Goal: Find specific page/section: Find specific page/section

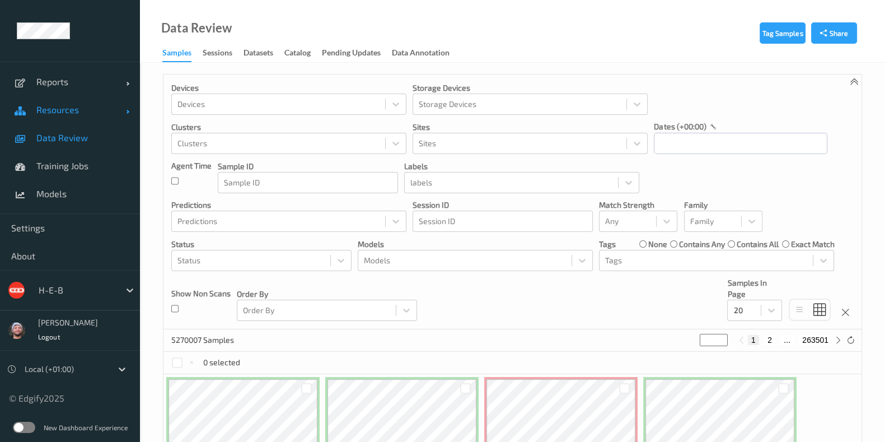
click at [67, 115] on link "Resources" at bounding box center [70, 110] width 140 height 28
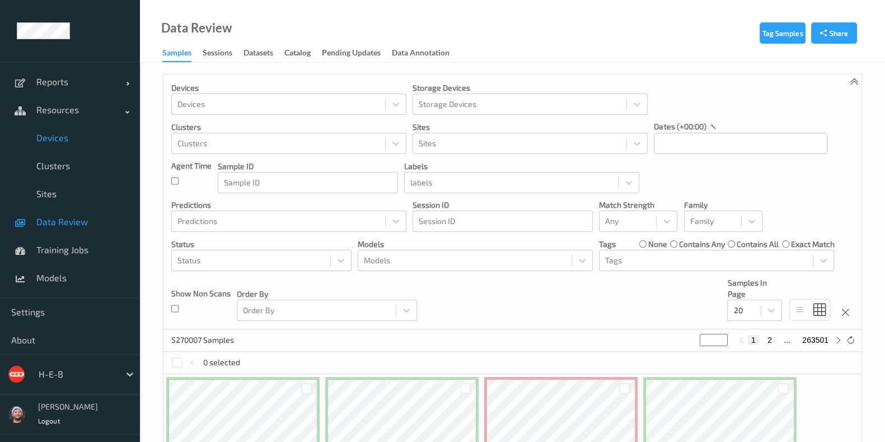
click at [71, 144] on link "Devices" at bounding box center [70, 138] width 140 height 28
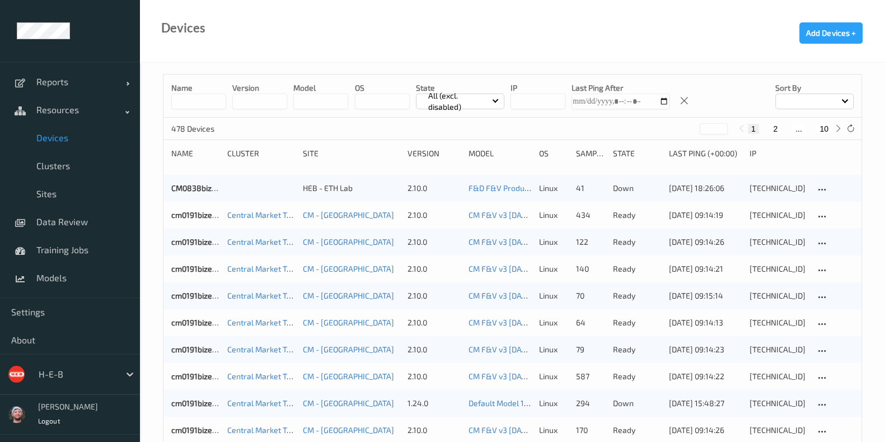
click at [186, 104] on input at bounding box center [198, 101] width 55 height 16
click at [522, 107] on input "string" at bounding box center [537, 101] width 55 height 16
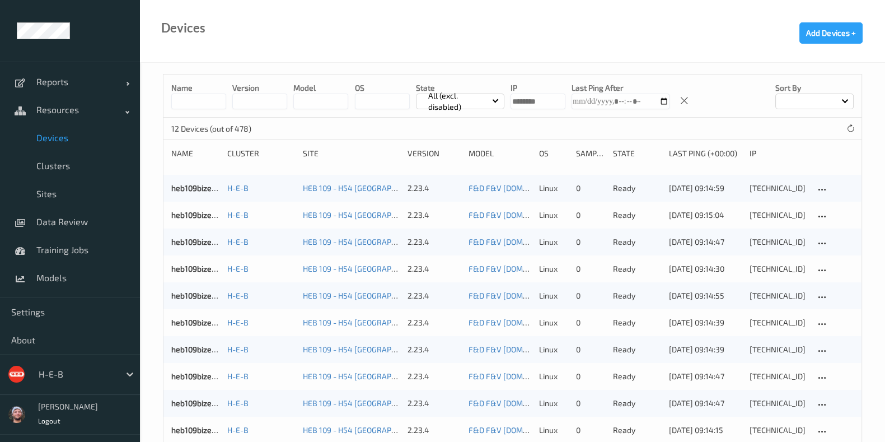
type input "********"
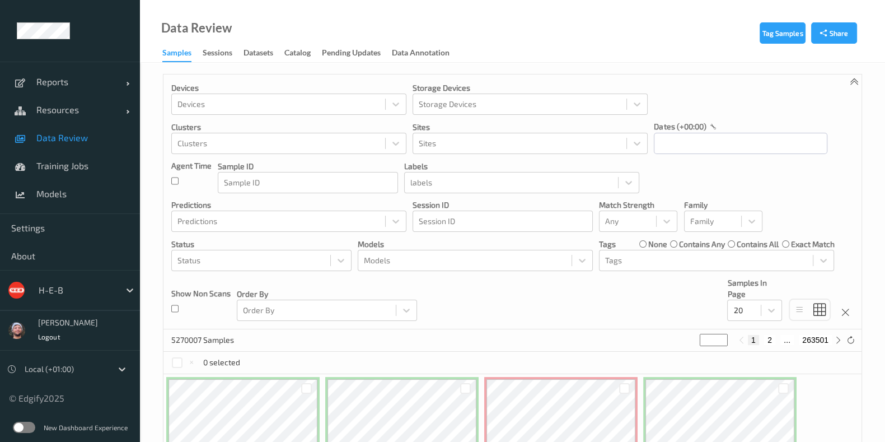
scroll to position [583, 0]
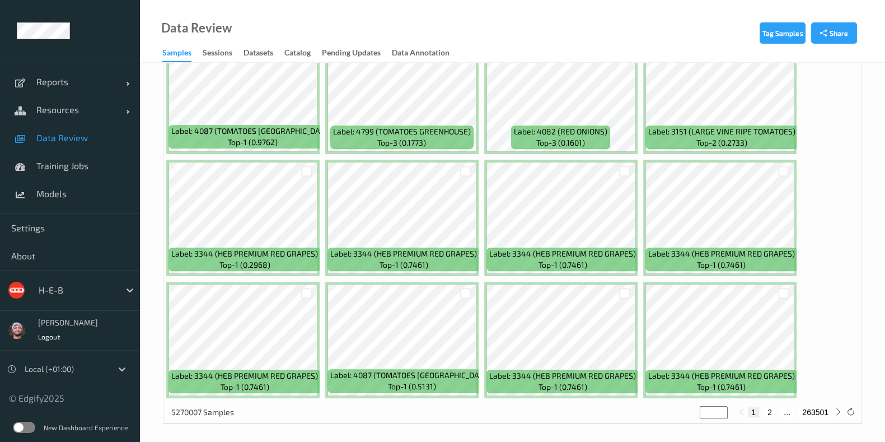
click at [56, 283] on div at bounding box center [77, 289] width 76 height 13
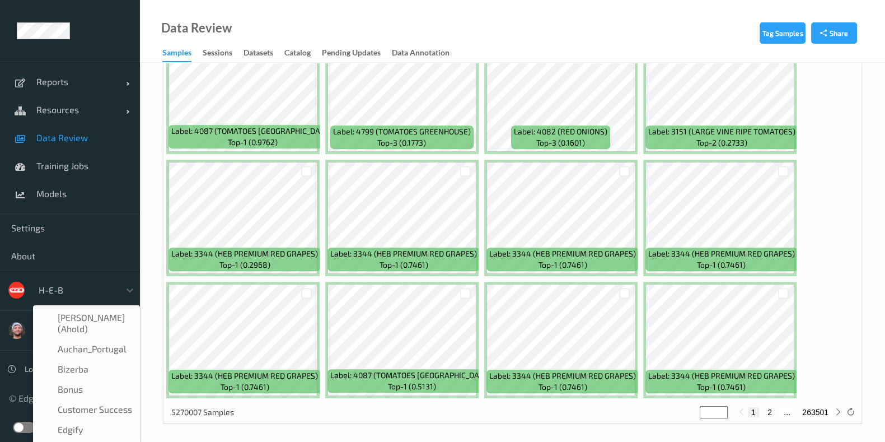
scroll to position [13, 0]
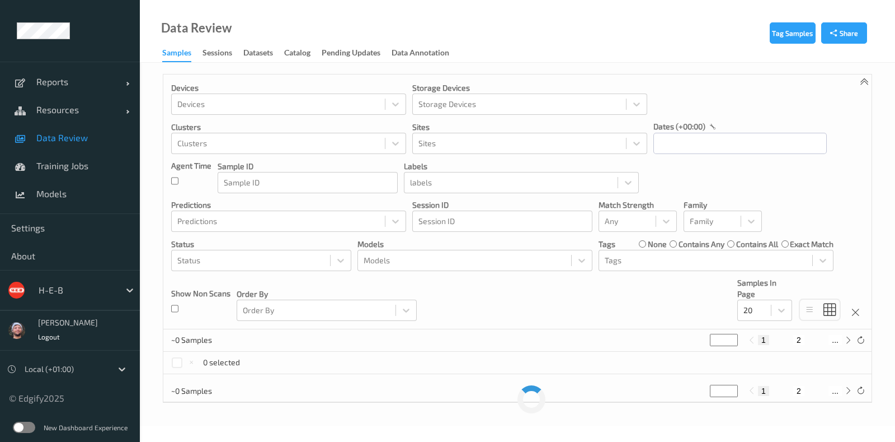
click at [81, 114] on span "Resources" at bounding box center [81, 109] width 90 height 11
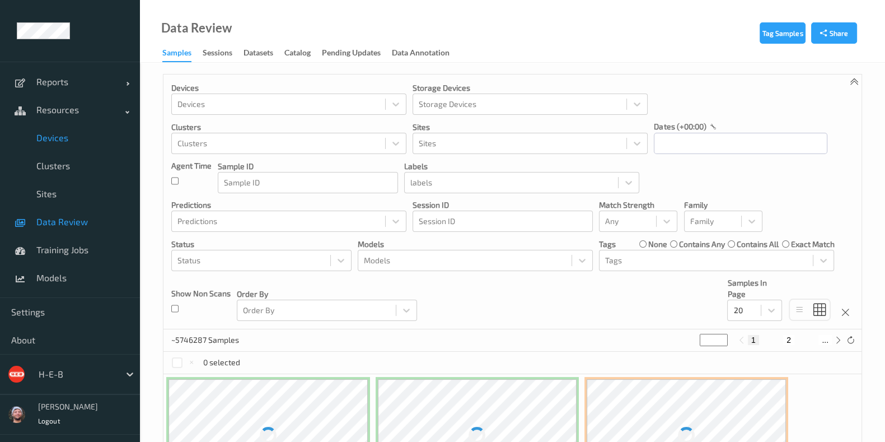
click at [78, 135] on span "Devices" at bounding box center [82, 137] width 92 height 11
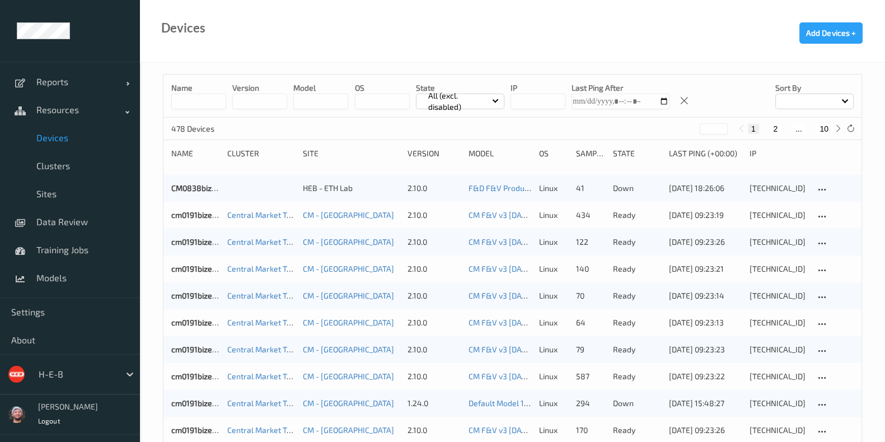
click at [512, 108] on input "string" at bounding box center [537, 101] width 55 height 16
paste input "**********"
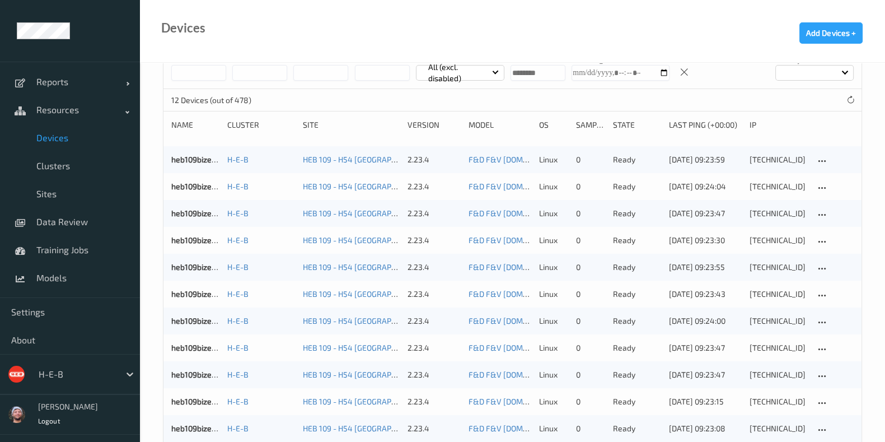
scroll to position [27, 0]
type input "********"
click at [481, 74] on p "All (excl. disabled)" at bounding box center [458, 74] width 68 height 22
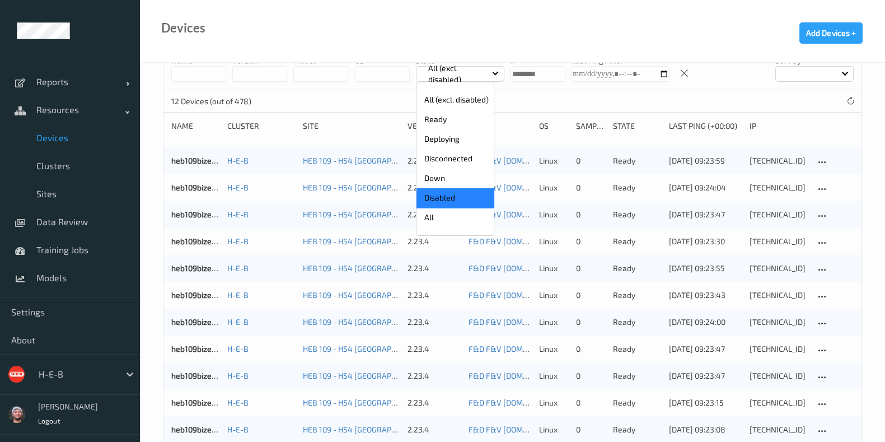
click at [453, 190] on p "Disabled" at bounding box center [454, 198] width 77 height 20
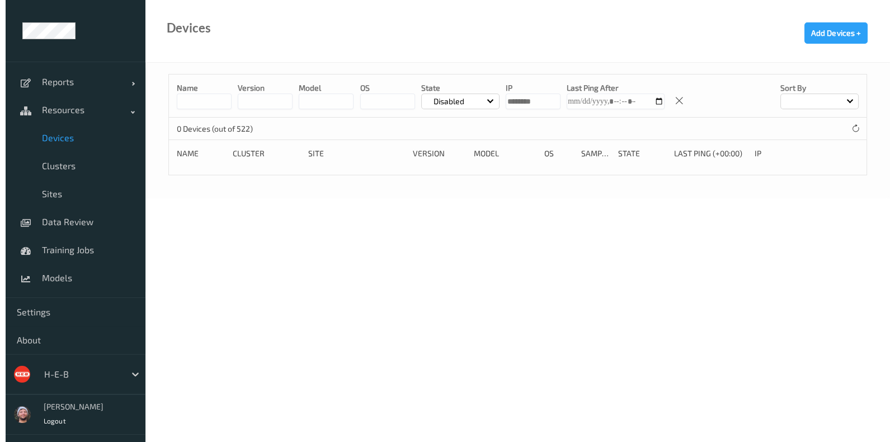
scroll to position [0, 0]
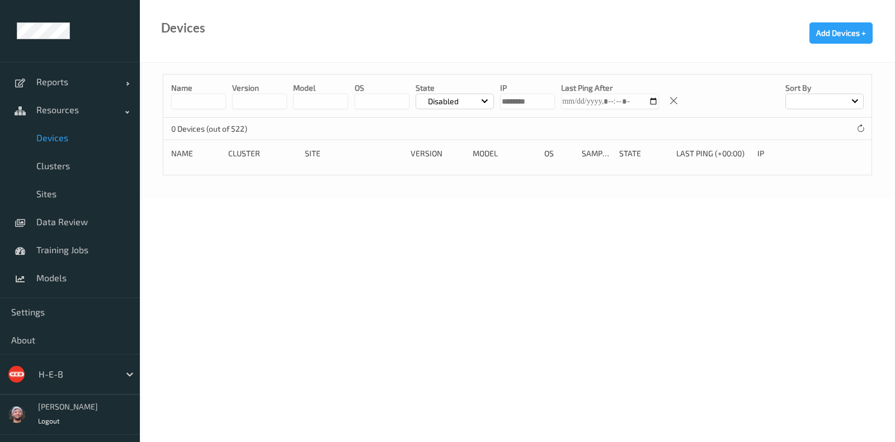
click at [540, 102] on input "string" at bounding box center [527, 101] width 55 height 16
click at [200, 100] on input at bounding box center [198, 101] width 55 height 16
type input "******"
click at [529, 99] on input "string" at bounding box center [527, 101] width 55 height 16
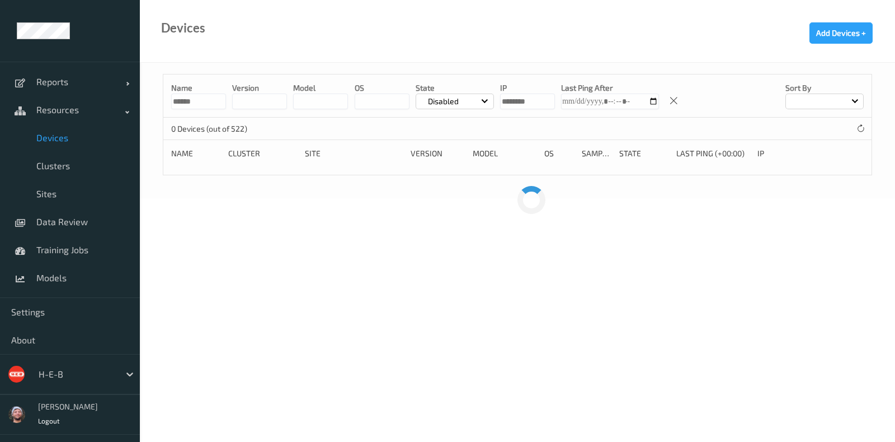
click at [529, 99] on input "string" at bounding box center [527, 101] width 55 height 16
click at [442, 97] on p "Disabled" at bounding box center [443, 101] width 39 height 11
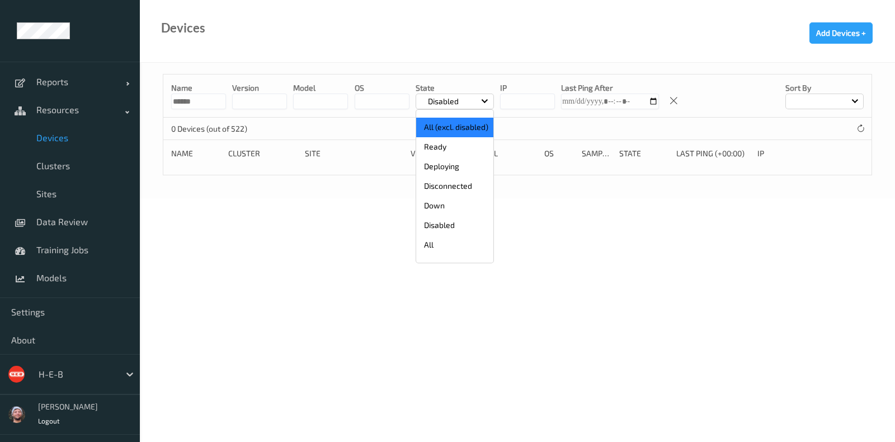
click at [447, 121] on p "All (excl. disabled)" at bounding box center [454, 128] width 77 height 20
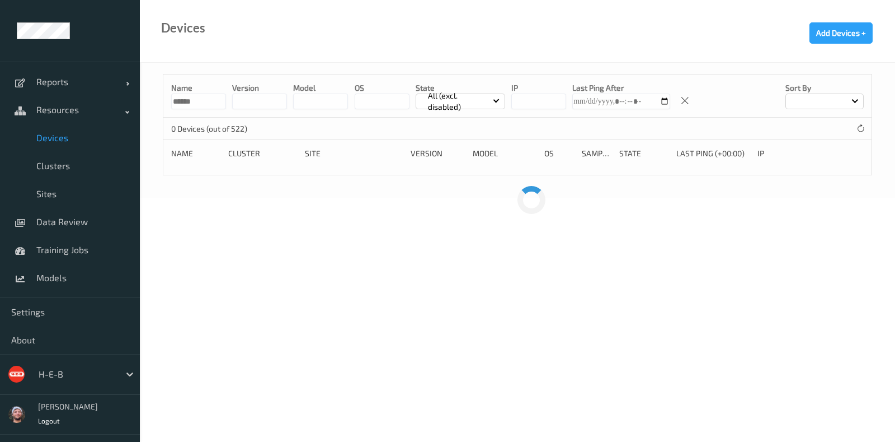
click at [195, 103] on input "******" at bounding box center [198, 101] width 55 height 16
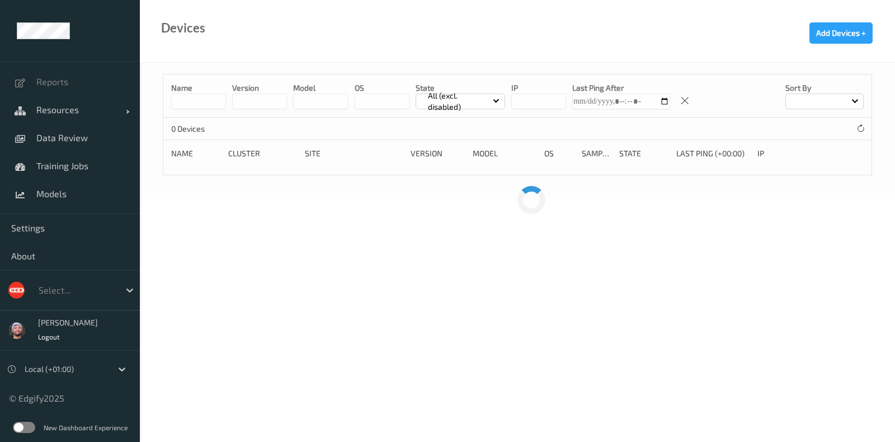
click at [28, 423] on label at bounding box center [24, 426] width 22 height 11
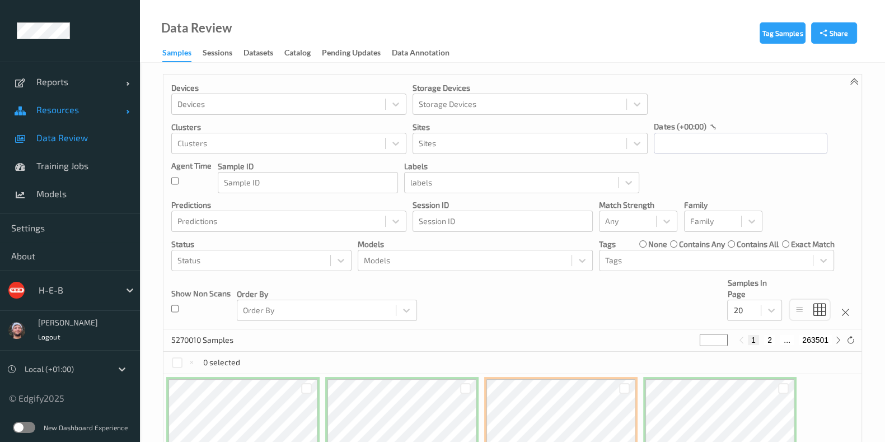
click at [101, 104] on span "Resources" at bounding box center [81, 109] width 90 height 11
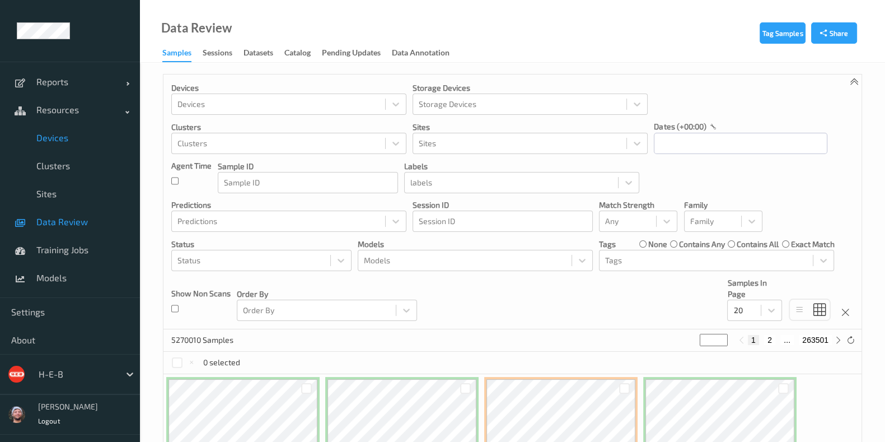
click at [89, 134] on span "Devices" at bounding box center [82, 137] width 92 height 11
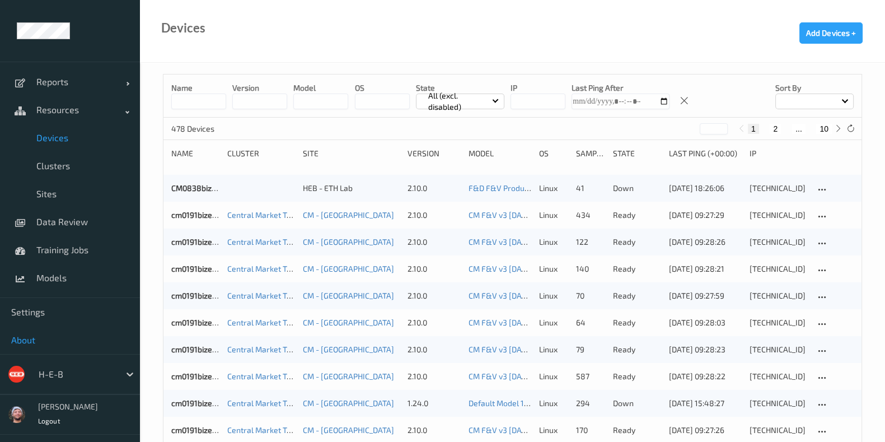
scroll to position [74, 0]
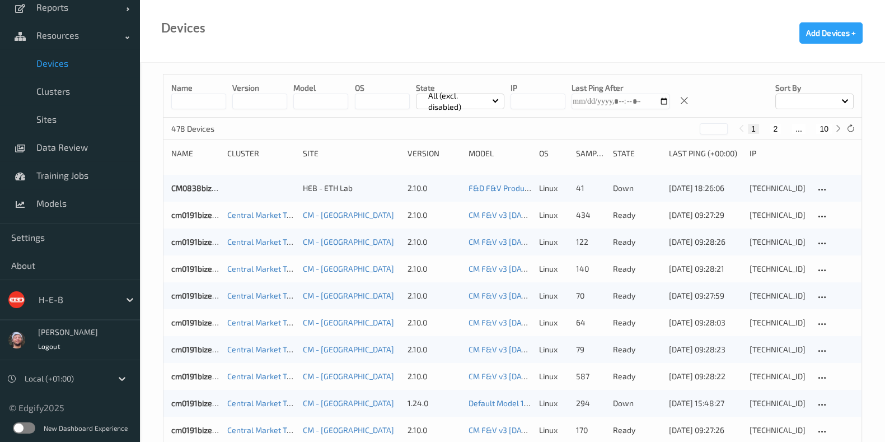
click at [17, 422] on label at bounding box center [24, 427] width 22 height 11
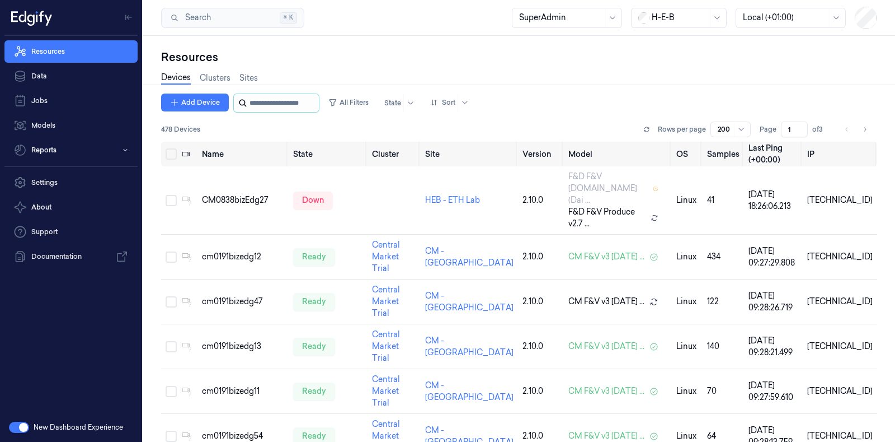
click at [262, 101] on input "string" at bounding box center [283, 103] width 67 height 18
paste input "******"
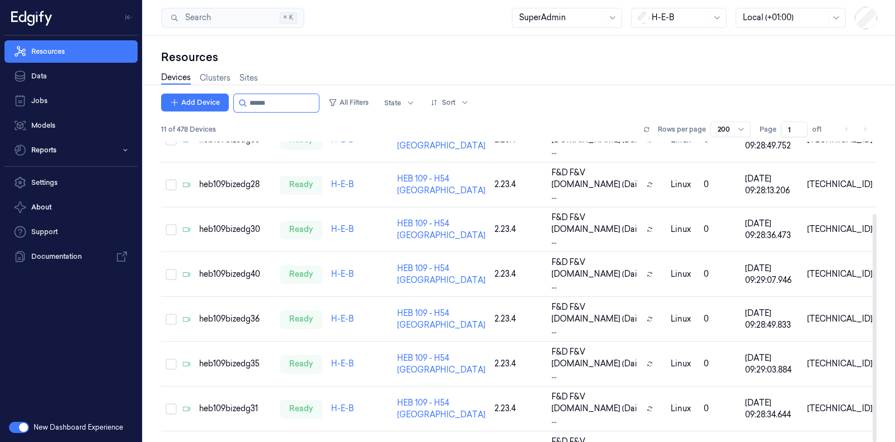
scroll to position [95, 0]
type input "******"
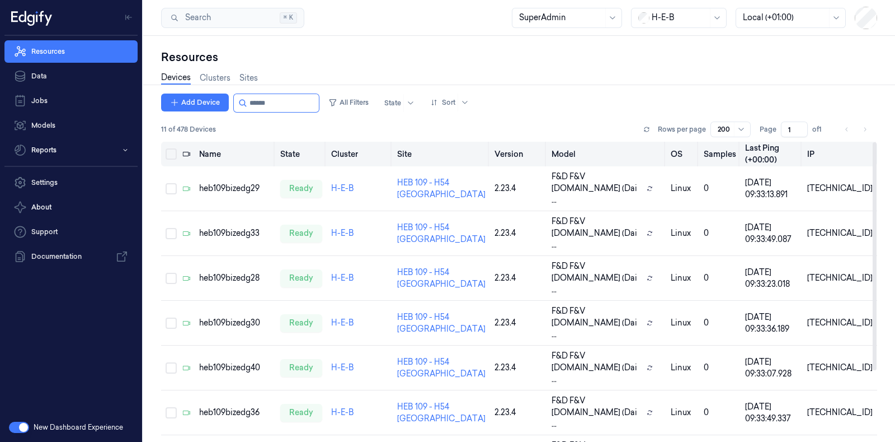
click at [220, 159] on th "Name" at bounding box center [235, 154] width 81 height 25
click at [220, 152] on th "Name" at bounding box center [235, 154] width 81 height 25
click at [232, 152] on th "Name" at bounding box center [235, 154] width 81 height 25
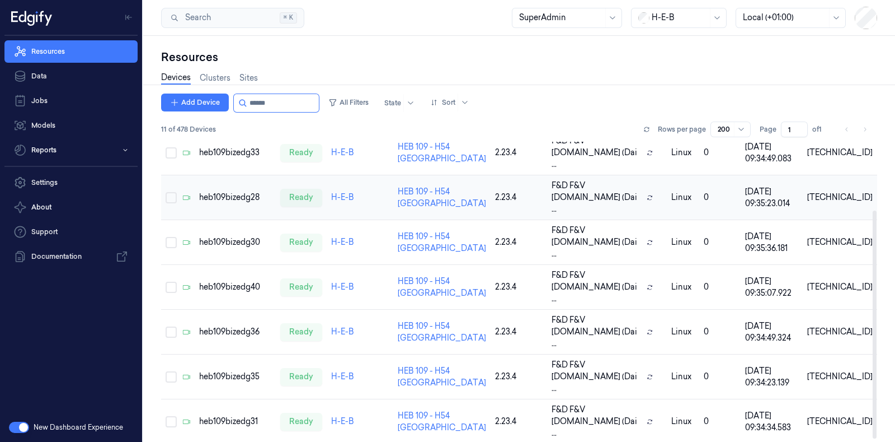
scroll to position [95, 0]
